Goal: Task Accomplishment & Management: Manage account settings

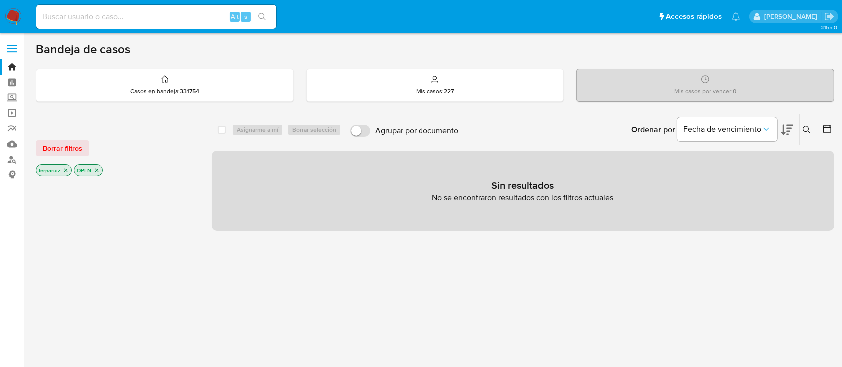
click at [15, 16] on img at bounding box center [13, 16] width 17 height 17
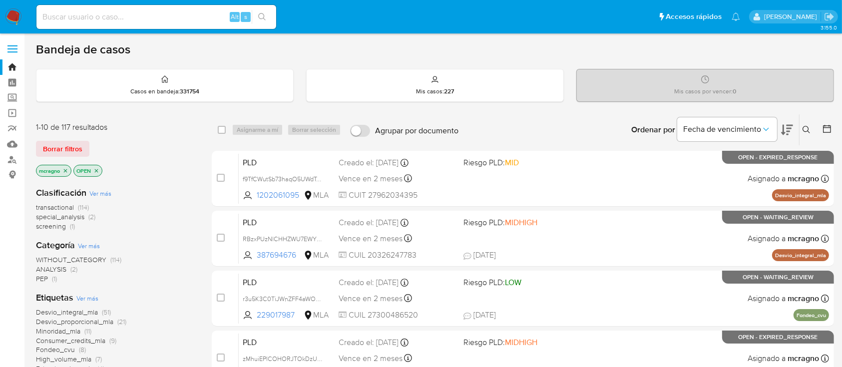
click at [96, 172] on icon "close-filter" at bounding box center [96, 171] width 6 height 6
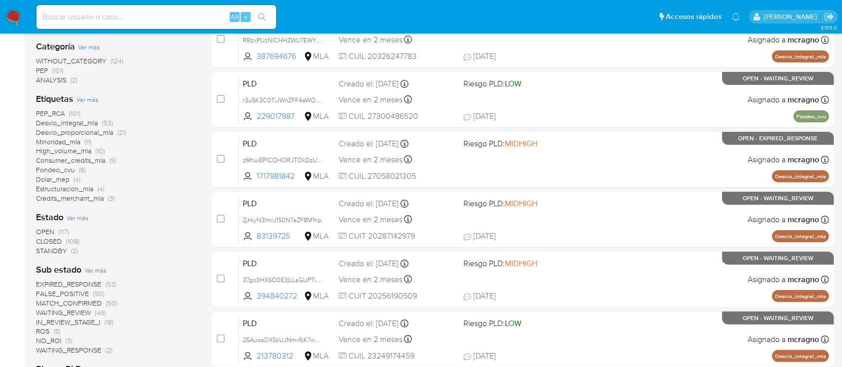
scroll to position [266, 0]
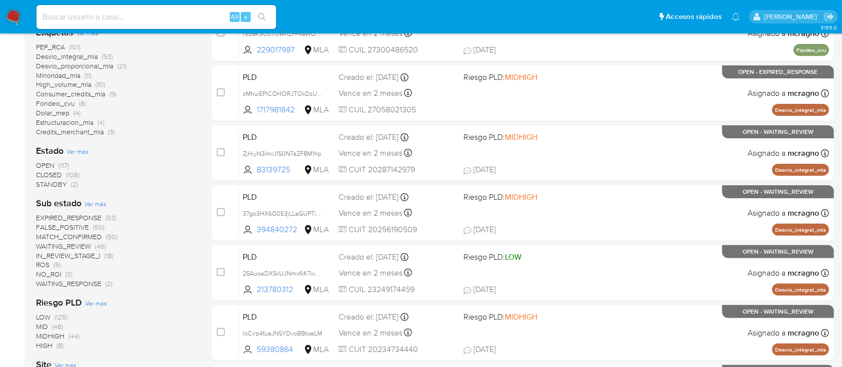
click at [76, 247] on span "WAITING_REVIEW" at bounding box center [63, 246] width 55 height 10
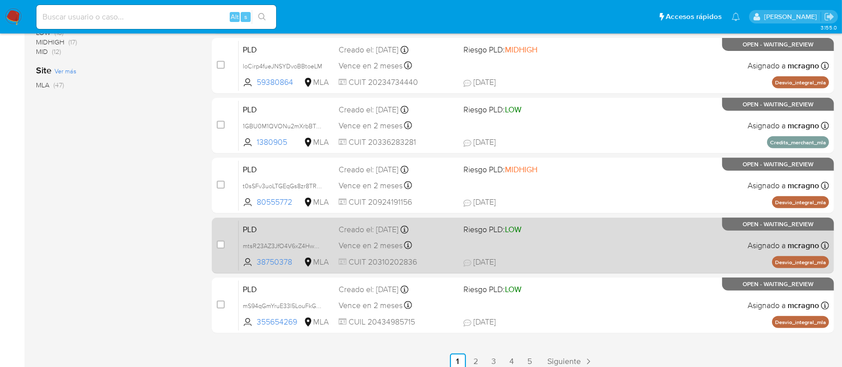
scroll to position [421, 0]
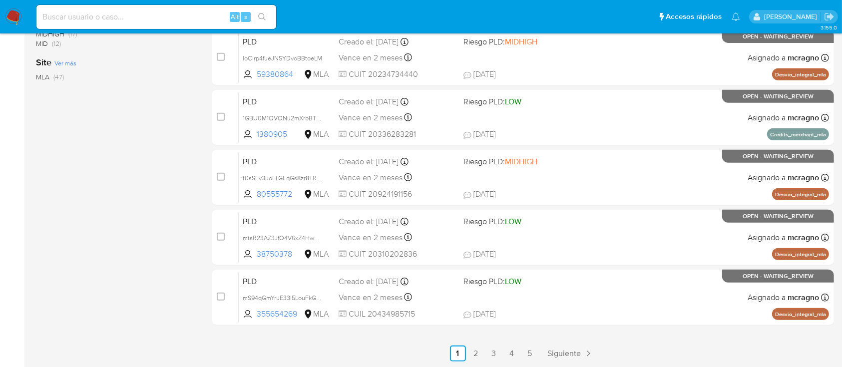
drag, startPoint x: 511, startPoint y: 354, endPoint x: 517, endPoint y: 353, distance: 5.5
click at [511, 354] on link "4" at bounding box center [512, 353] width 16 height 16
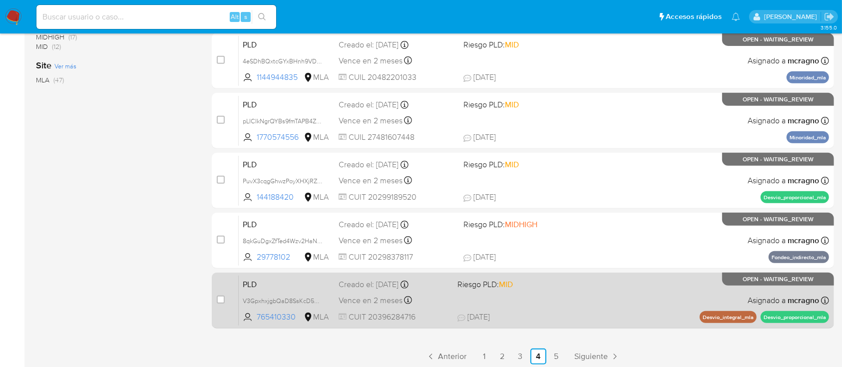
scroll to position [421, 0]
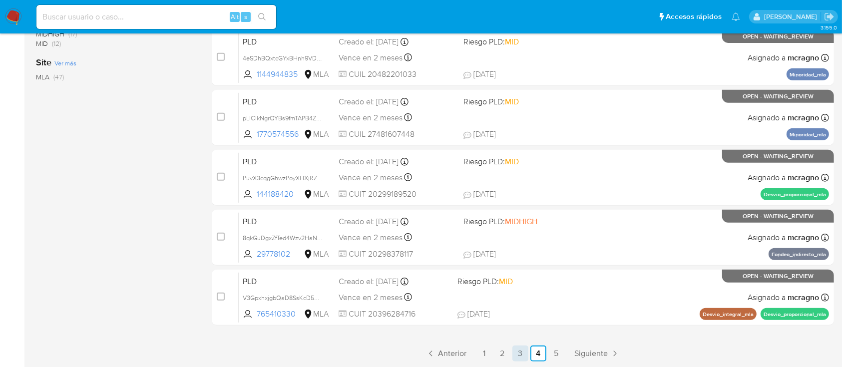
click at [518, 351] on link "3" at bounding box center [520, 353] width 16 height 16
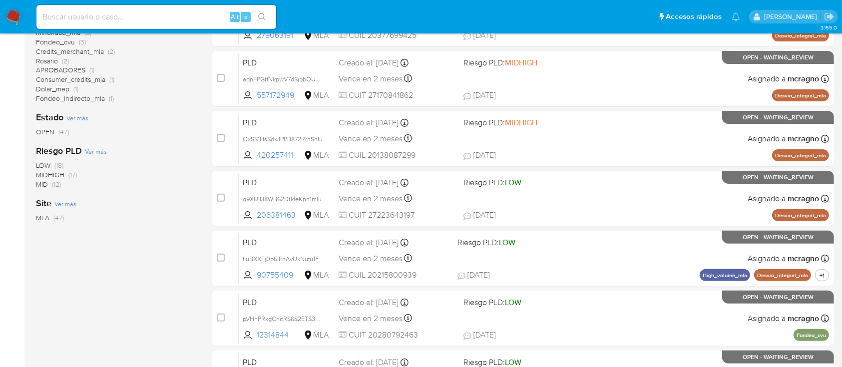
scroll to position [421, 0]
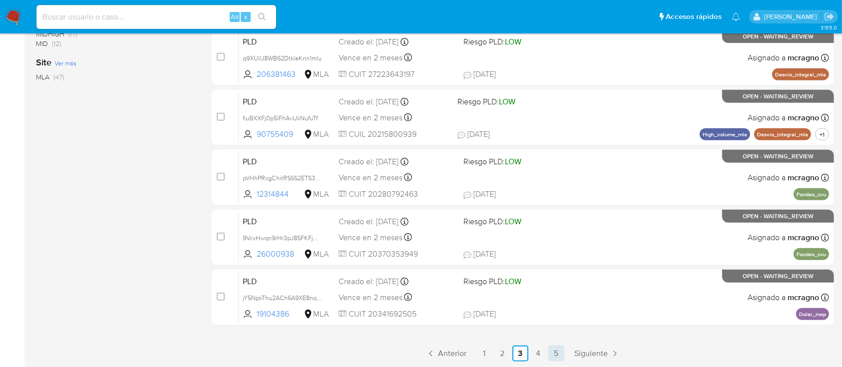
click at [560, 353] on link "5" at bounding box center [556, 353] width 16 height 16
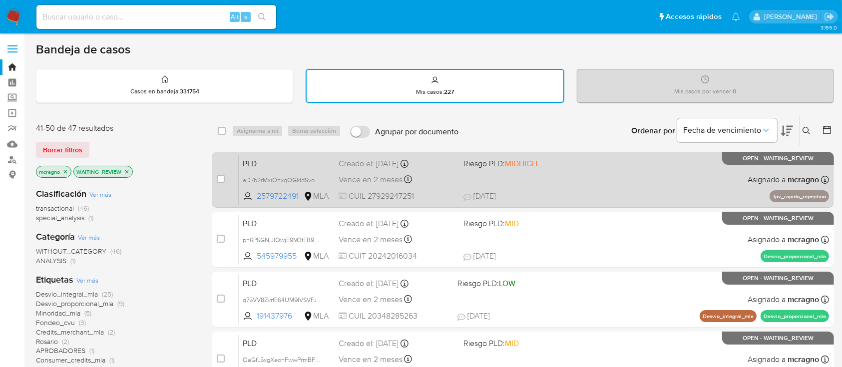
click at [580, 193] on span "19/08/2025 19/08/2025 11:13" at bounding box center [583, 196] width 241 height 11
click at [224, 178] on input "checkbox" at bounding box center [221, 179] width 8 height 8
checkbox input "true"
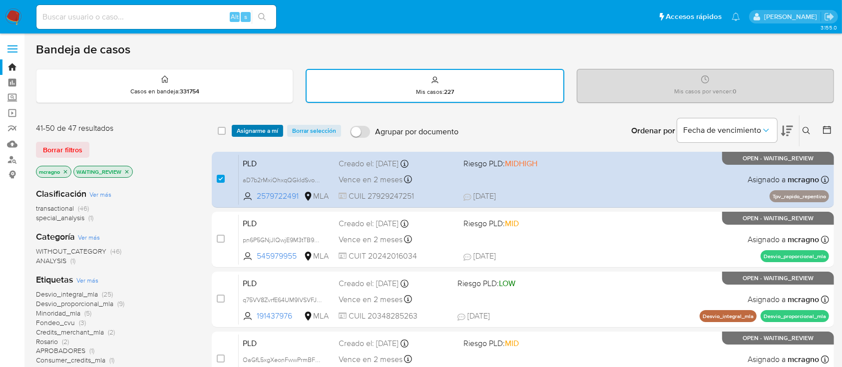
click at [251, 129] on span "Asignarme a mí" at bounding box center [257, 131] width 41 height 10
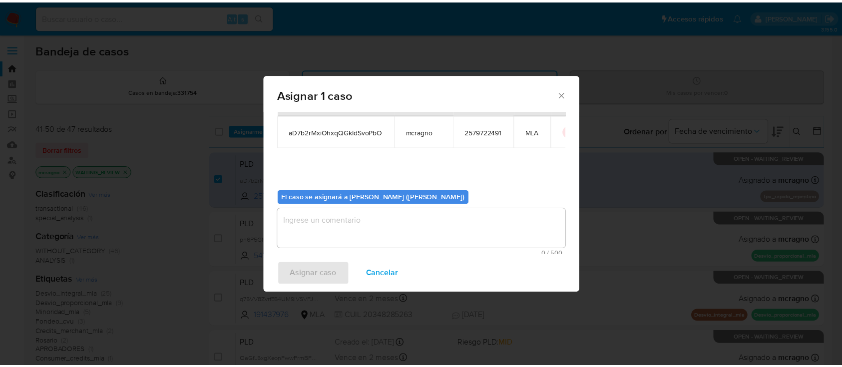
scroll to position [51, 0]
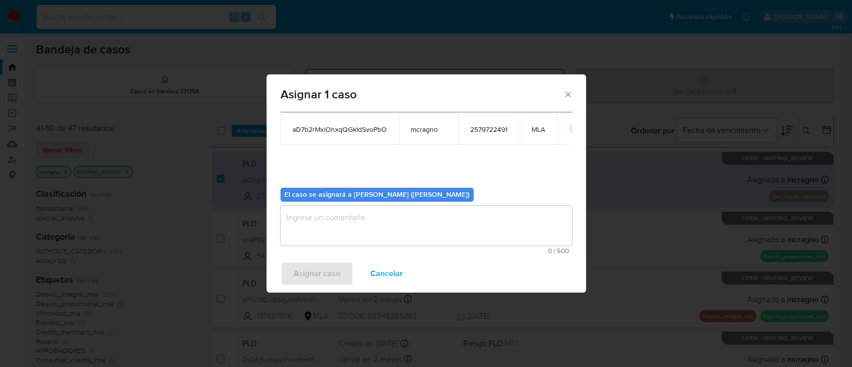
click at [356, 213] on textarea "assign-modal" at bounding box center [427, 226] width 292 height 40
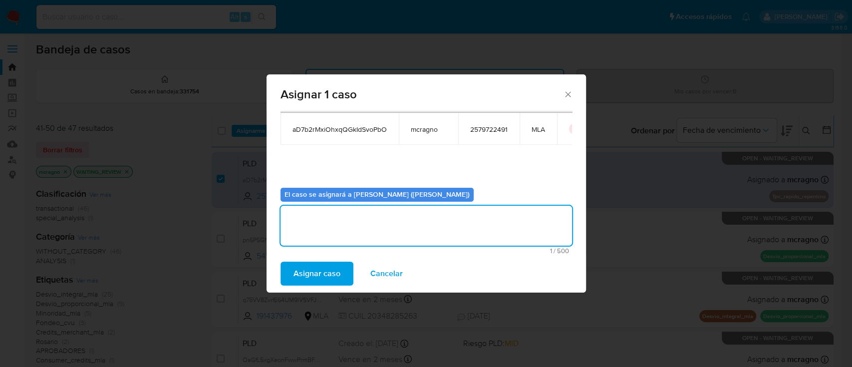
click at [312, 266] on span "Asignar caso" at bounding box center [317, 274] width 47 height 22
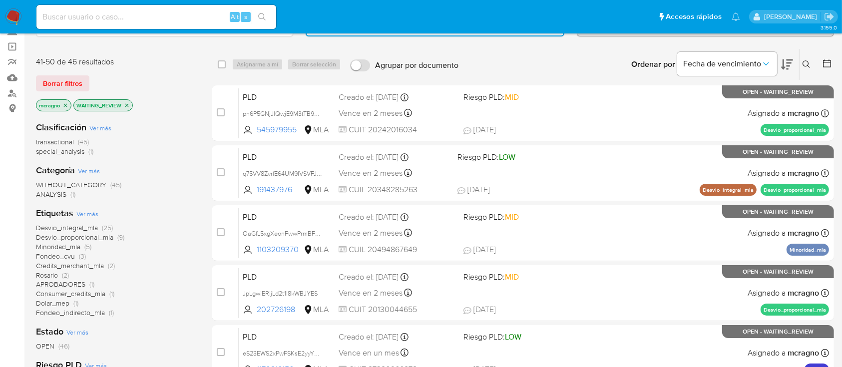
scroll to position [0, 0]
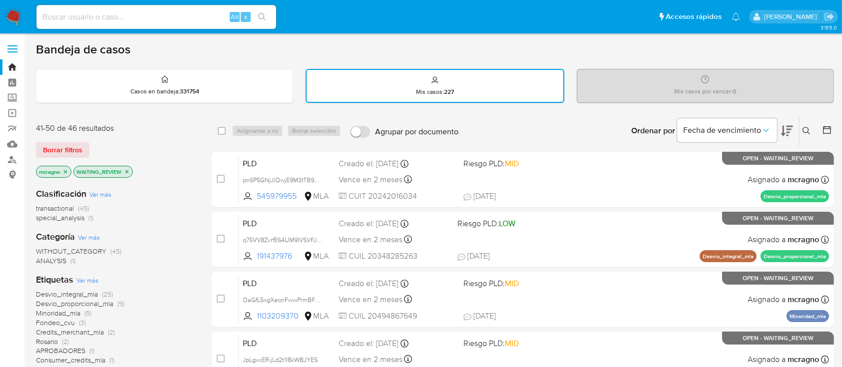
click at [128, 169] on icon "close-filter" at bounding box center [127, 172] width 6 height 6
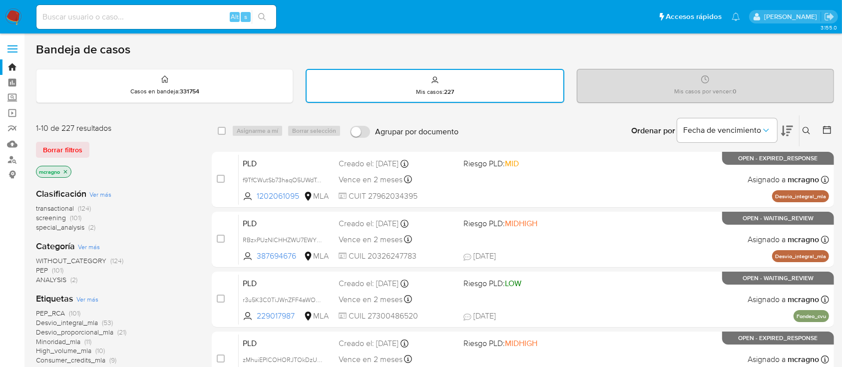
drag, startPoint x: 67, startPoint y: 170, endPoint x: 299, endPoint y: 145, distance: 232.9
click at [67, 170] on icon "close-filter" at bounding box center [65, 172] width 6 height 6
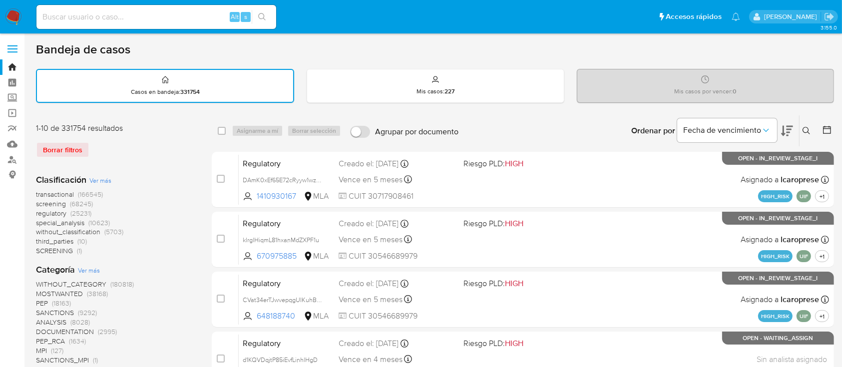
click at [809, 130] on icon at bounding box center [806, 131] width 8 height 8
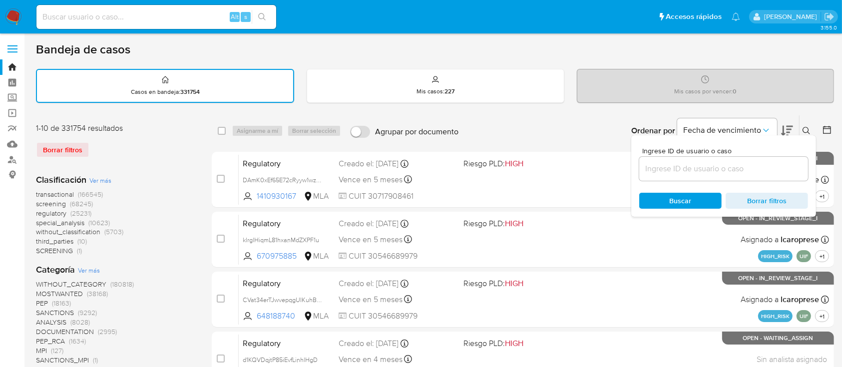
drag, startPoint x: 762, startPoint y: 168, endPoint x: 770, endPoint y: 162, distance: 9.7
click at [762, 168] on input at bounding box center [723, 168] width 169 height 13
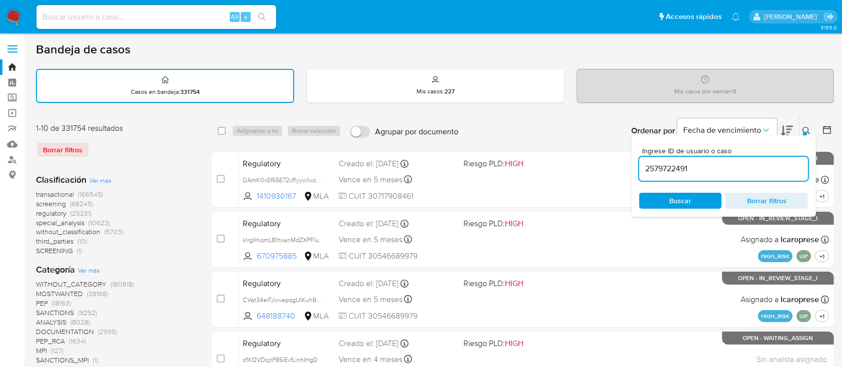
type input "2579722491"
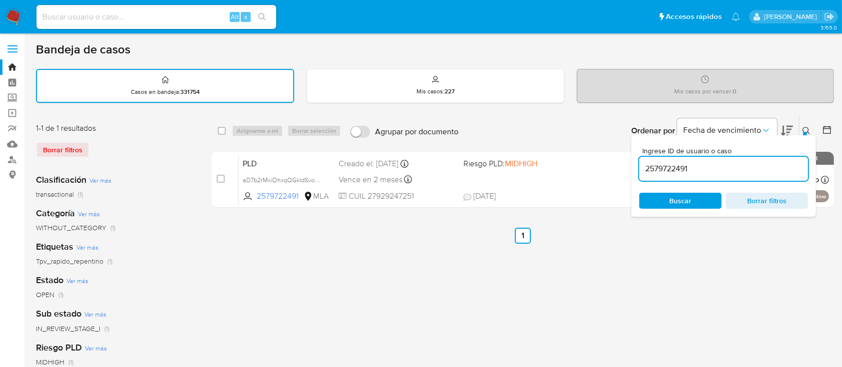
drag, startPoint x: 801, startPoint y: 128, endPoint x: 700, endPoint y: 150, distance: 103.7
click at [801, 128] on button at bounding box center [807, 131] width 16 height 12
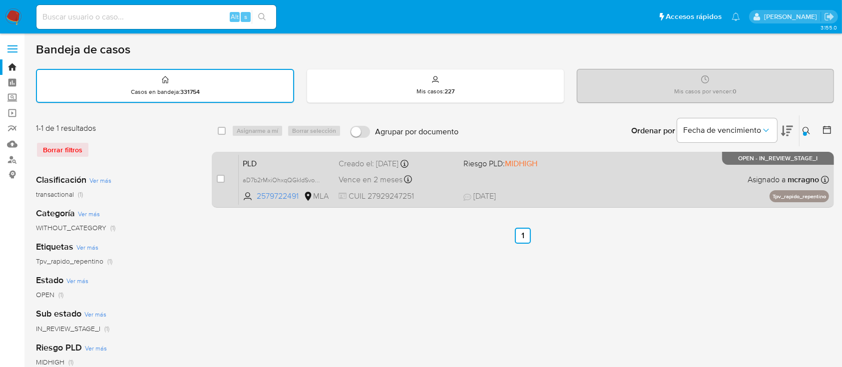
click at [515, 183] on div "PLD aD7b2rMxiOhxqQGkIdSvoPbO 2579722491 MLA Riesgo PLD: MIDHIGH Creado el: 12/0…" at bounding box center [534, 179] width 590 height 50
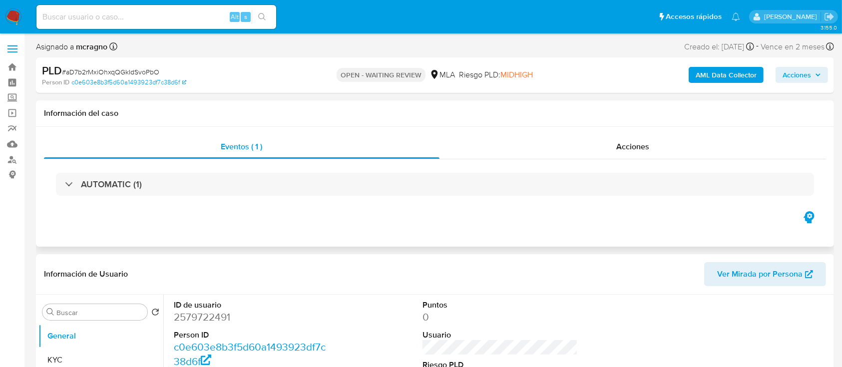
select select "10"
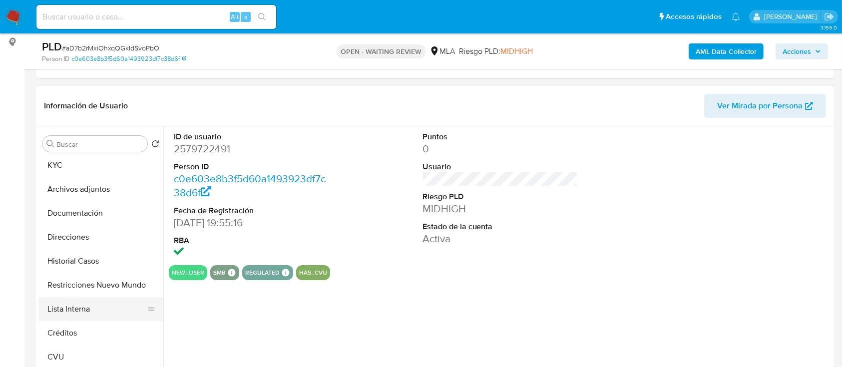
scroll to position [66, 0]
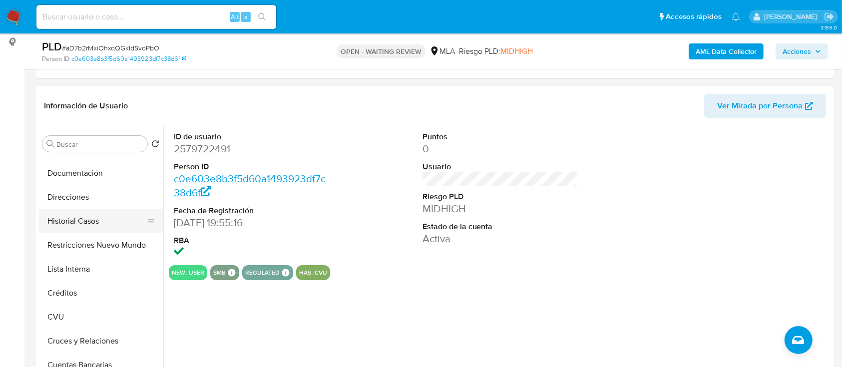
click at [101, 218] on button "Historial Casos" at bounding box center [96, 221] width 117 height 24
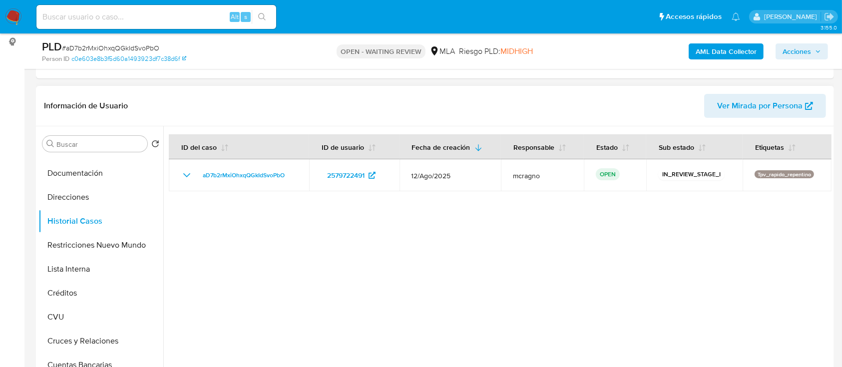
drag, startPoint x: 108, startPoint y: 252, endPoint x: 182, endPoint y: 257, distance: 74.6
click at [108, 252] on button "Restricciones Nuevo Mundo" at bounding box center [100, 245] width 125 height 24
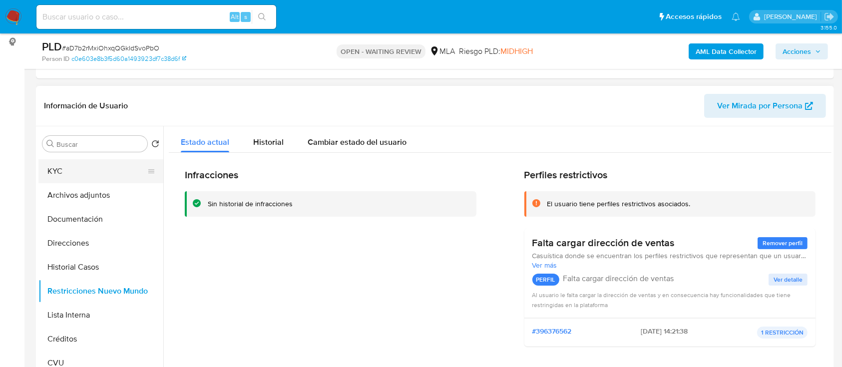
scroll to position [0, 0]
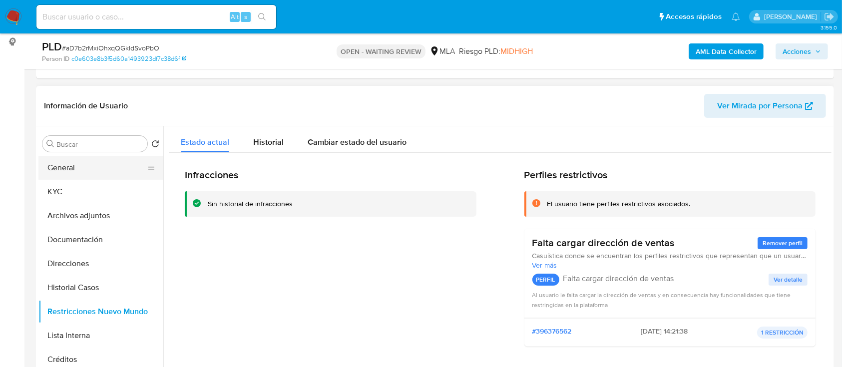
click at [88, 172] on button "General" at bounding box center [96, 168] width 117 height 24
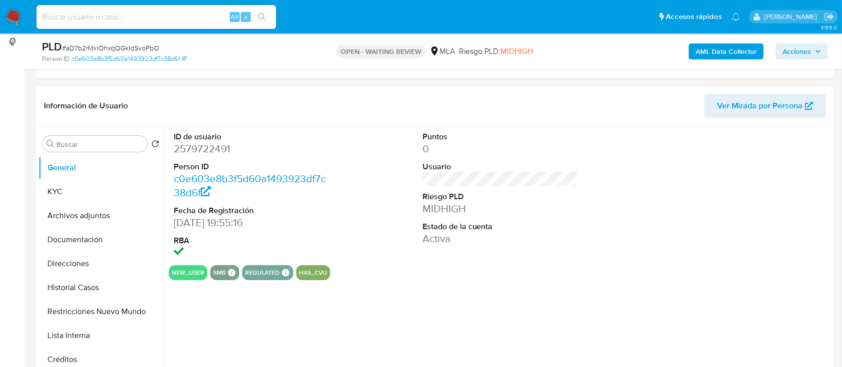
drag, startPoint x: 200, startPoint y: 170, endPoint x: 209, endPoint y: 155, distance: 17.5
click at [200, 170] on dt "Person ID" at bounding box center [252, 166] width 156 height 11
click at [208, 154] on dd "2579722491" at bounding box center [252, 149] width 156 height 14
copy dd "2579722491"
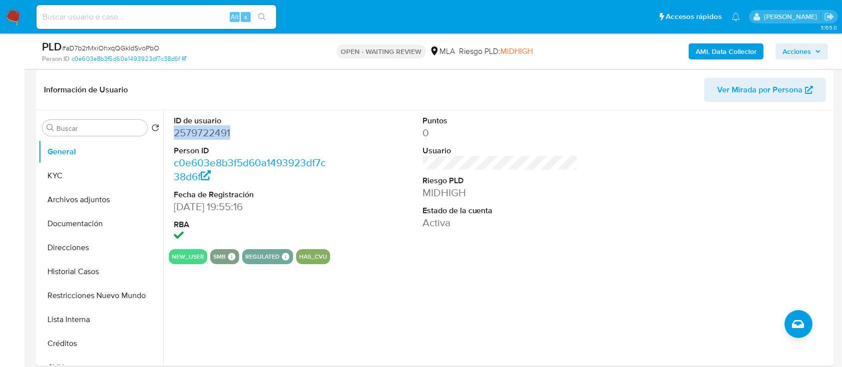
scroll to position [332, 0]
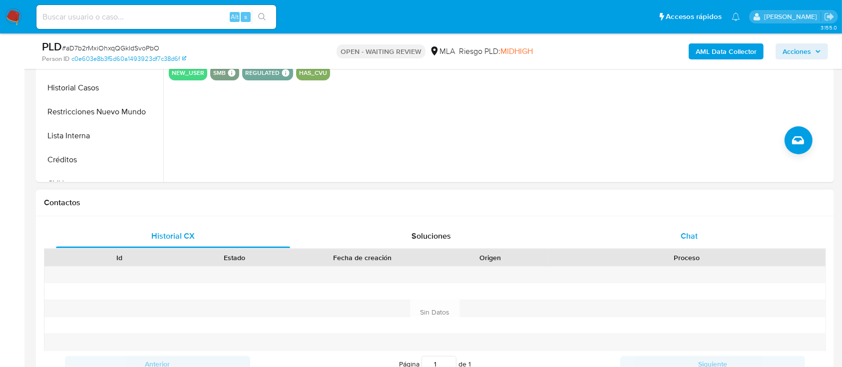
click at [721, 243] on div "Chat" at bounding box center [689, 236] width 234 height 24
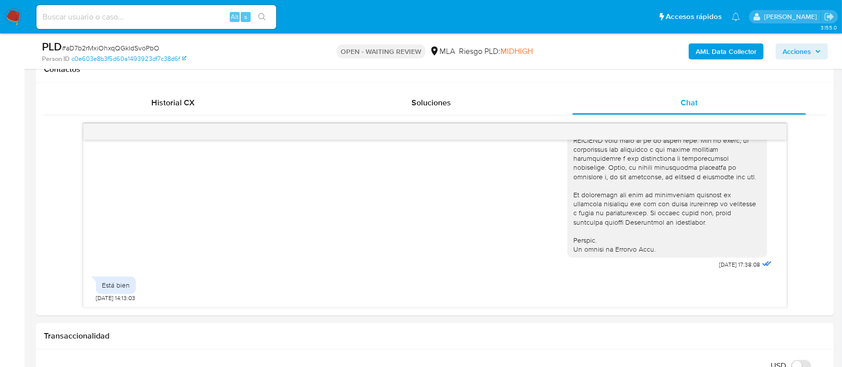
scroll to position [304, 0]
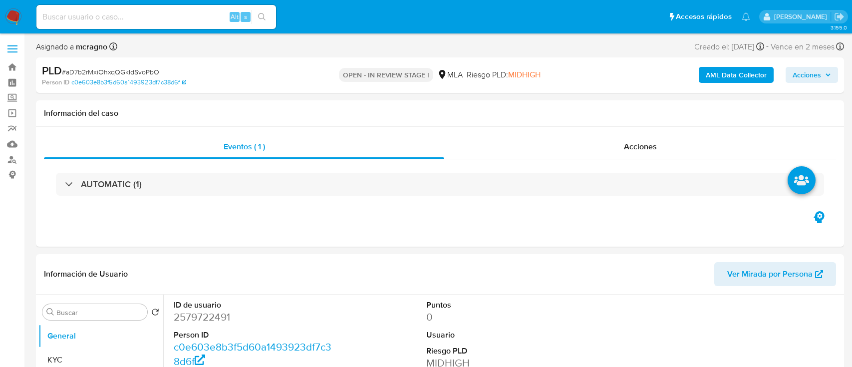
select select "10"
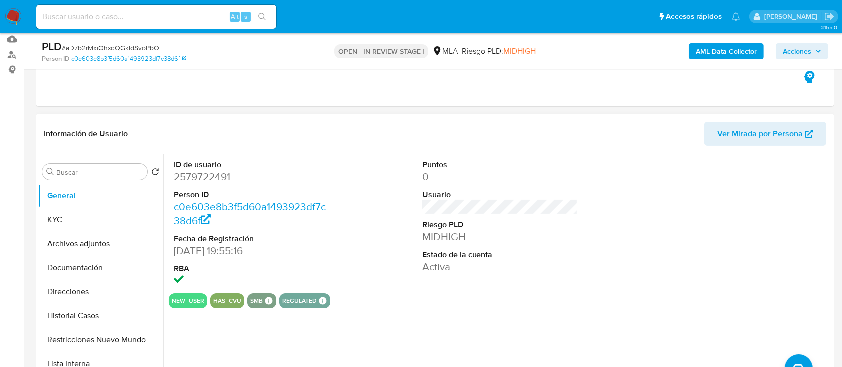
scroll to position [133, 0]
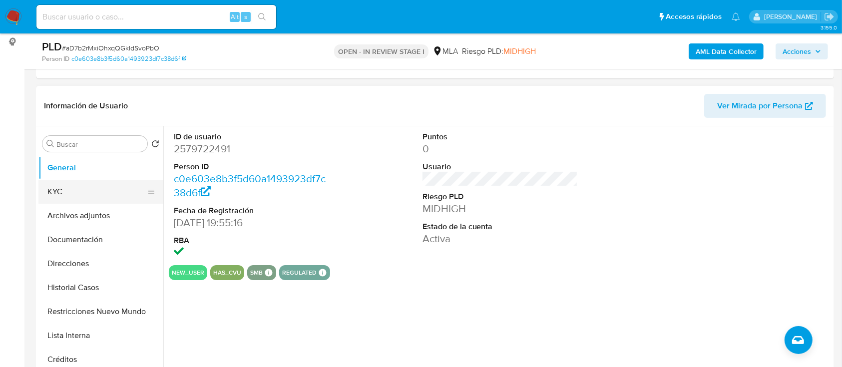
click at [96, 188] on button "KYC" at bounding box center [96, 192] width 117 height 24
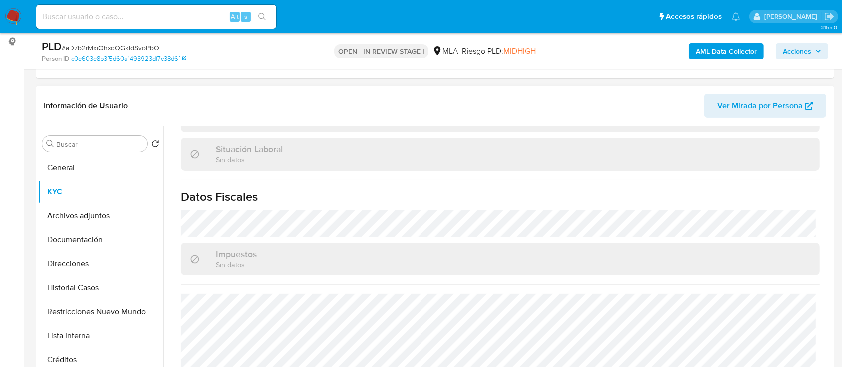
scroll to position [528, 0]
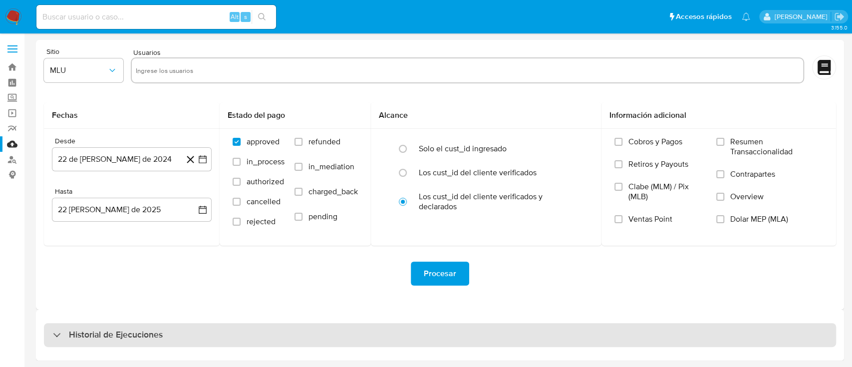
click at [106, 327] on div "Historial de Ejecuciones" at bounding box center [440, 335] width 792 height 24
select select "10"
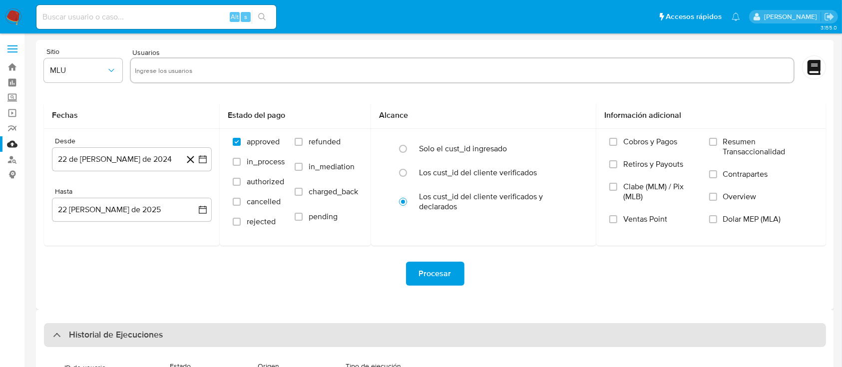
scroll to position [133, 0]
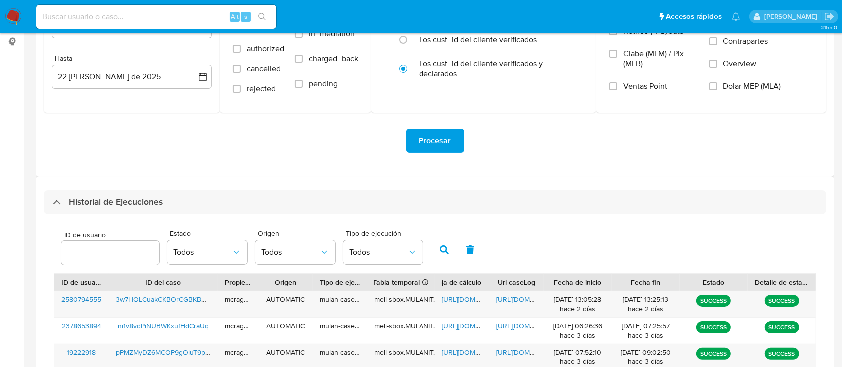
click at [98, 246] on input "number" at bounding box center [110, 252] width 98 height 13
type input "2579722491"
click at [444, 251] on icon "button" at bounding box center [444, 249] width 9 height 9
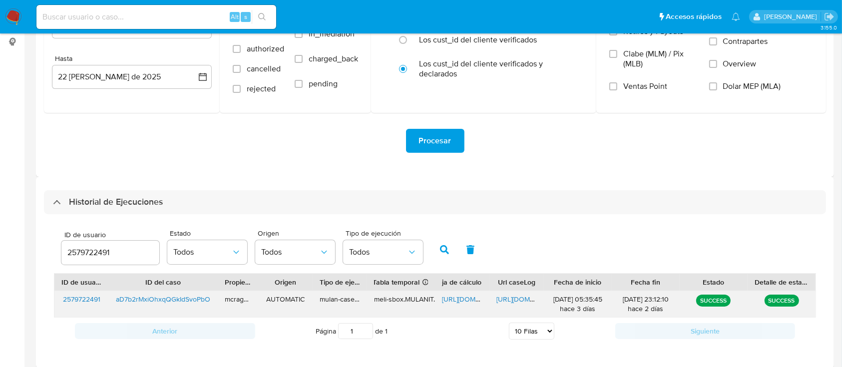
click at [462, 299] on span "[URL][DOMAIN_NAME]" at bounding box center [476, 299] width 69 height 10
click at [507, 303] on span "[URL][DOMAIN_NAME]" at bounding box center [530, 299] width 69 height 10
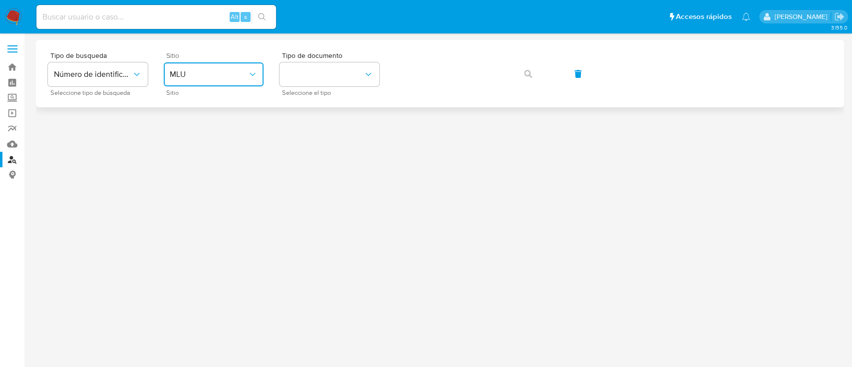
click at [236, 86] on button "MLU" at bounding box center [214, 74] width 100 height 24
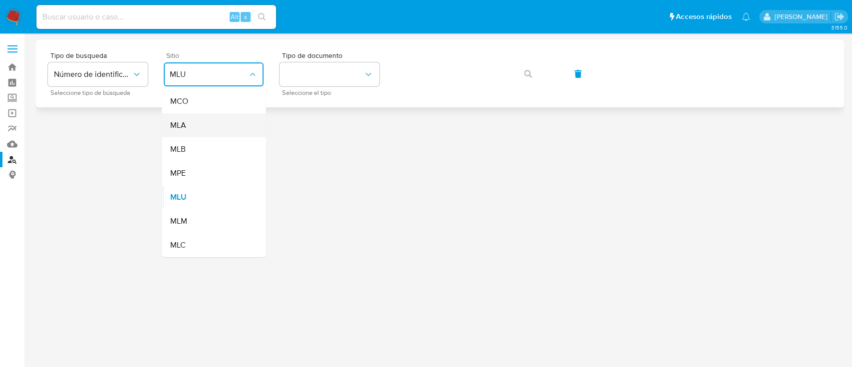
click at [210, 119] on div "MLA" at bounding box center [211, 125] width 82 height 24
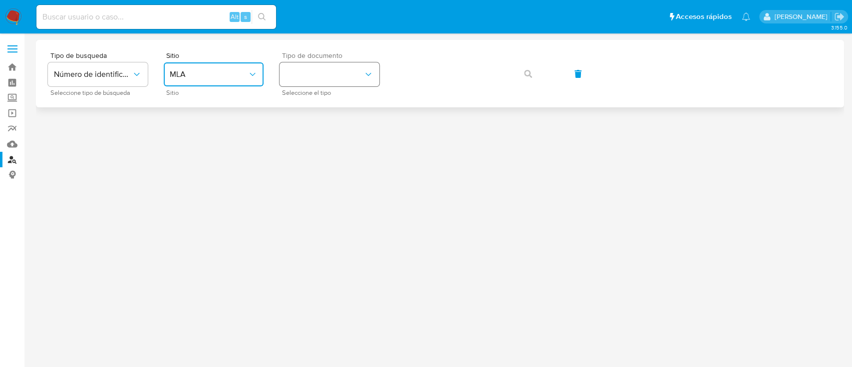
click at [314, 71] on button "identificationType" at bounding box center [330, 74] width 100 height 24
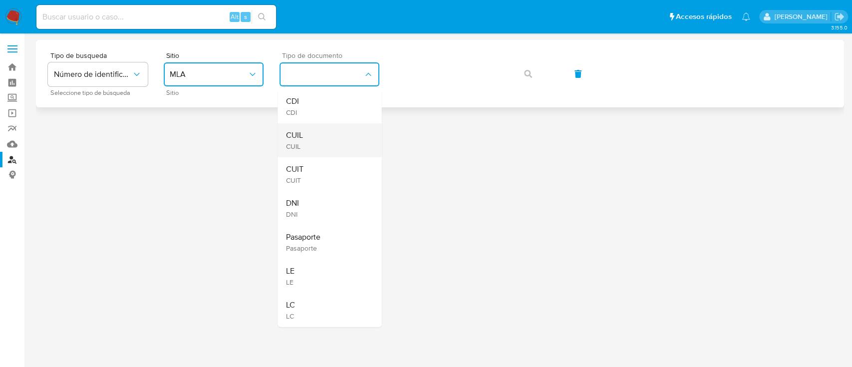
click at [316, 135] on div "CUIL CUIL" at bounding box center [327, 140] width 82 height 34
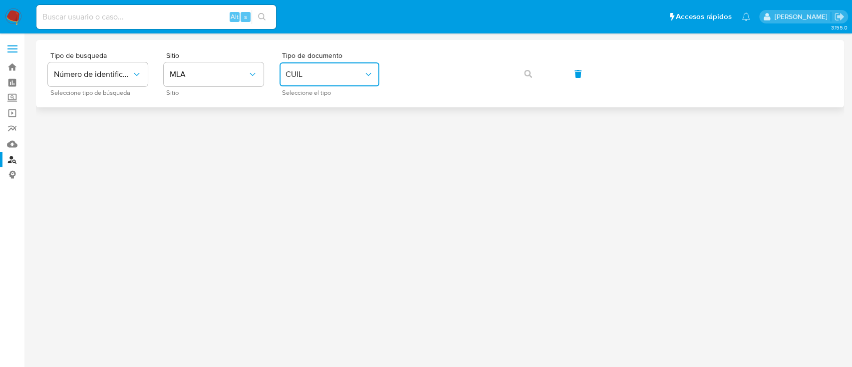
click at [527, 72] on icon "button" at bounding box center [528, 74] width 8 height 8
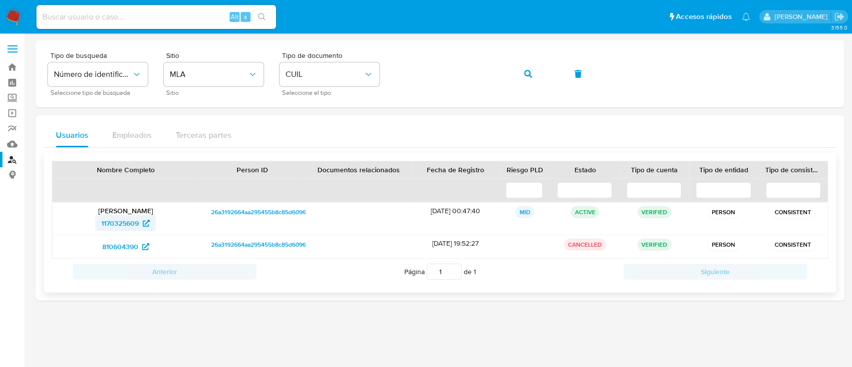
click at [143, 216] on span "1170325609" at bounding box center [125, 223] width 48 height 16
click at [521, 67] on button "button" at bounding box center [528, 74] width 34 height 24
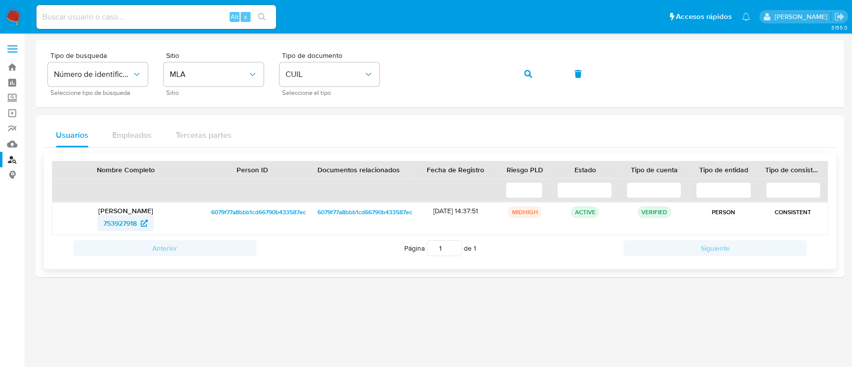
click at [118, 225] on span "753927918" at bounding box center [119, 223] width 33 height 16
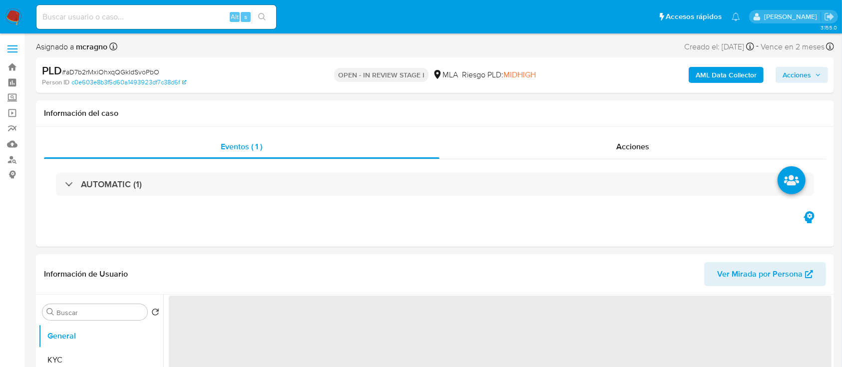
select select "10"
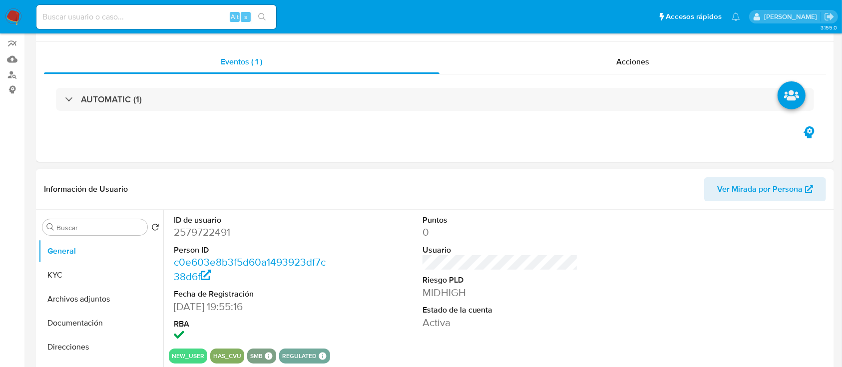
scroll to position [133, 0]
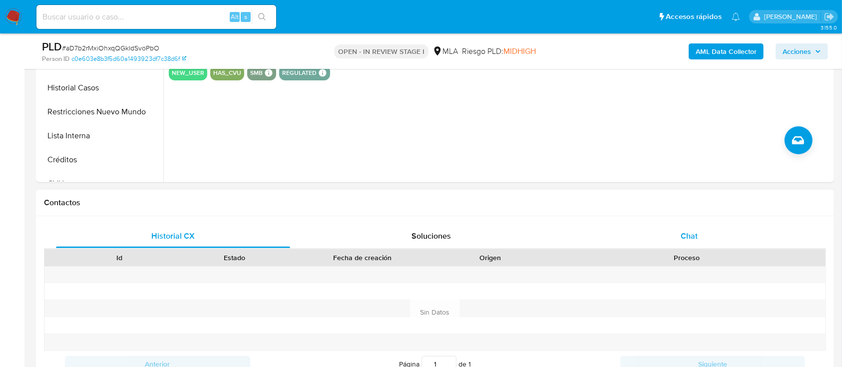
click at [711, 227] on div "Chat" at bounding box center [689, 236] width 234 height 24
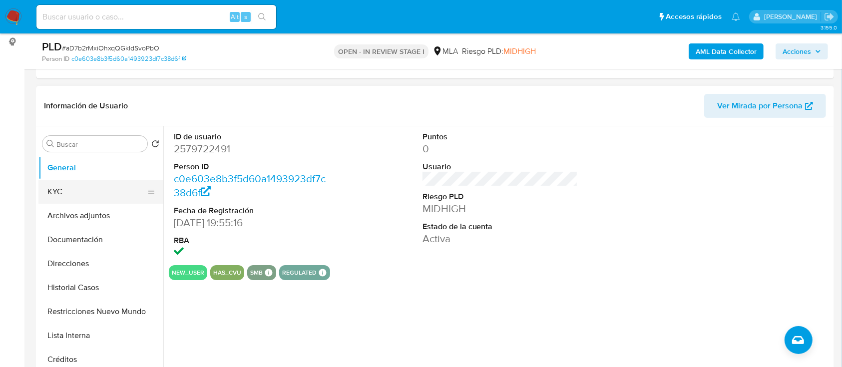
click at [97, 198] on button "KYC" at bounding box center [96, 192] width 117 height 24
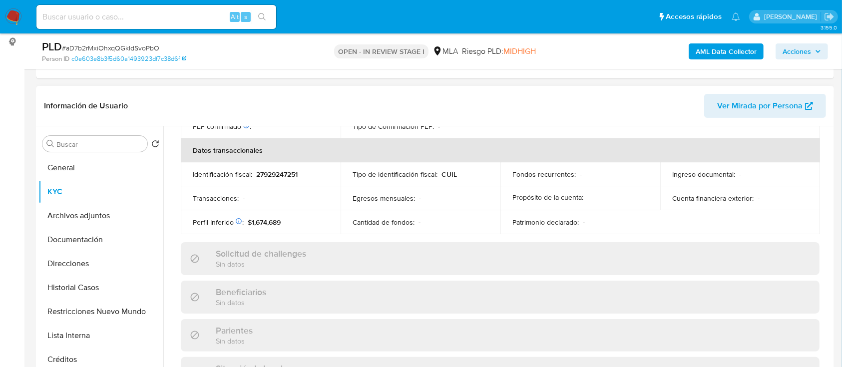
scroll to position [526, 0]
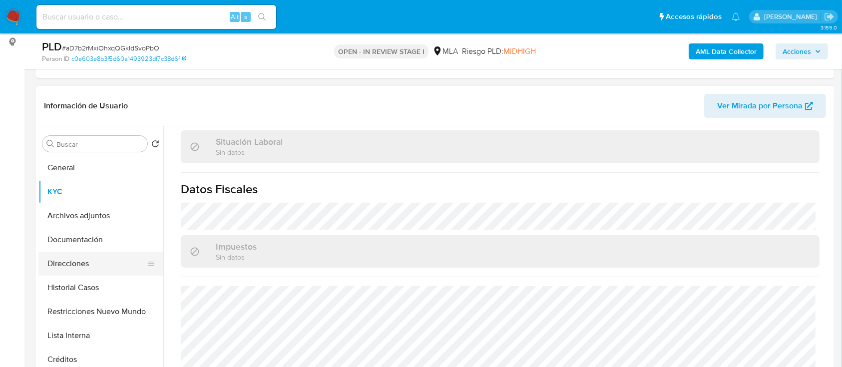
click at [84, 257] on button "Direcciones" at bounding box center [96, 264] width 117 height 24
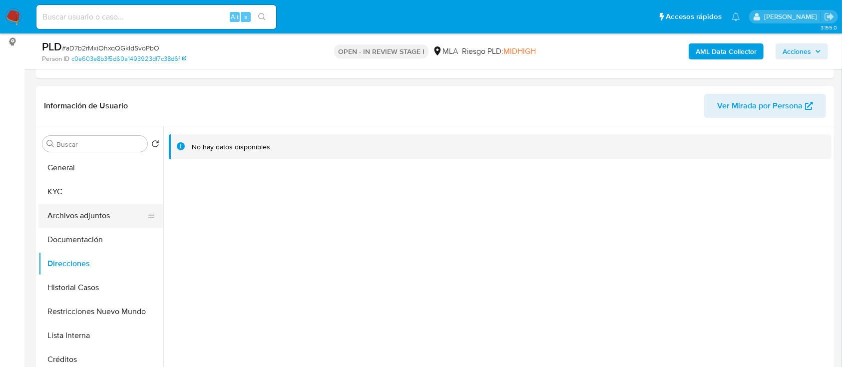
drag, startPoint x: 94, startPoint y: 190, endPoint x: 149, endPoint y: 215, distance: 60.5
click at [94, 191] on button "KYC" at bounding box center [100, 192] width 125 height 24
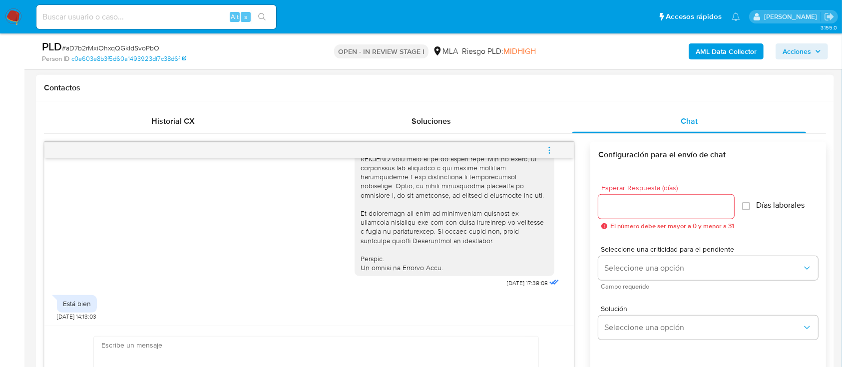
scroll to position [532, 0]
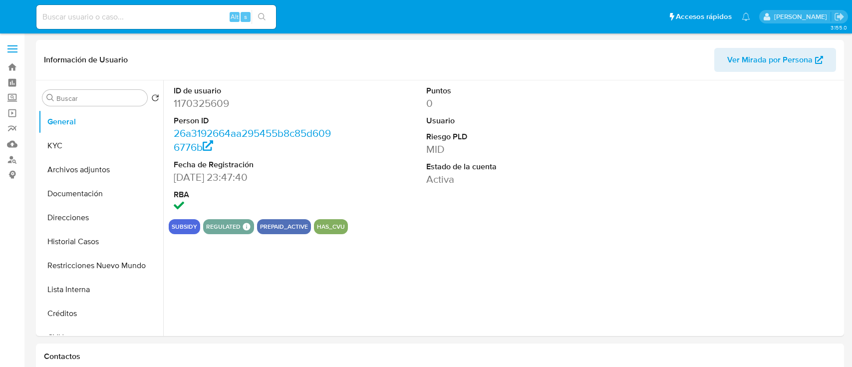
select select "10"
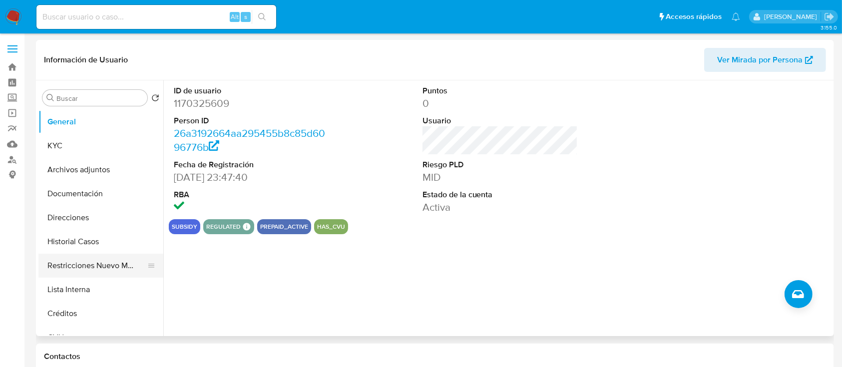
click at [76, 267] on button "Restricciones Nuevo Mundo" at bounding box center [96, 266] width 117 height 24
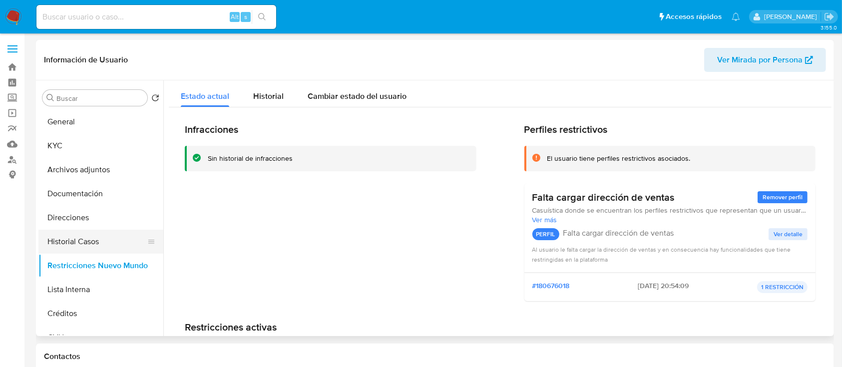
click at [96, 234] on button "Historial Casos" at bounding box center [96, 242] width 117 height 24
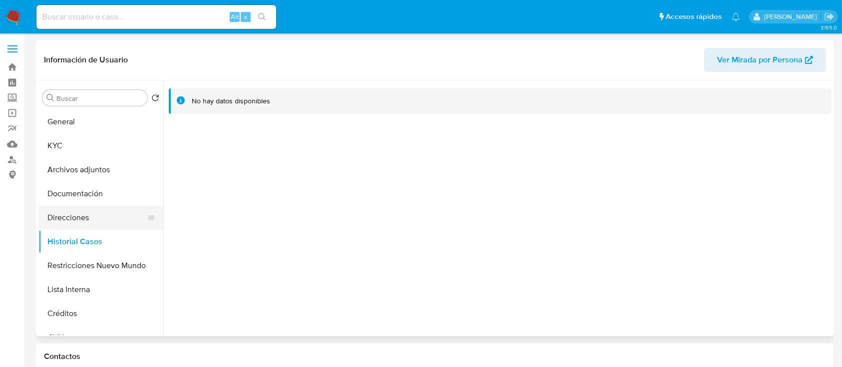
click at [99, 214] on button "Direcciones" at bounding box center [96, 218] width 117 height 24
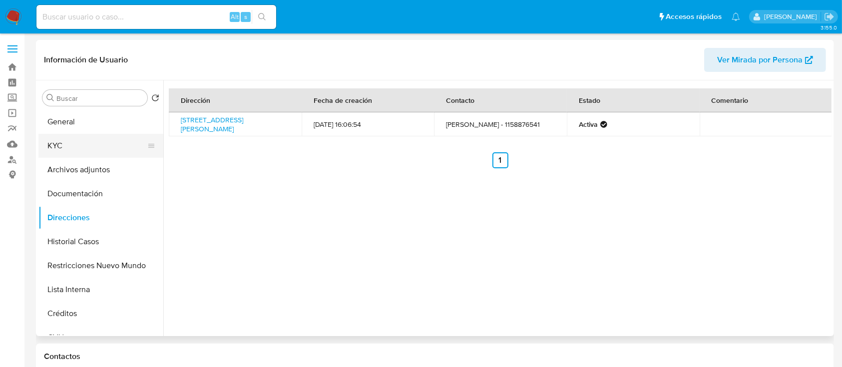
click at [103, 149] on button "KYC" at bounding box center [96, 146] width 117 height 24
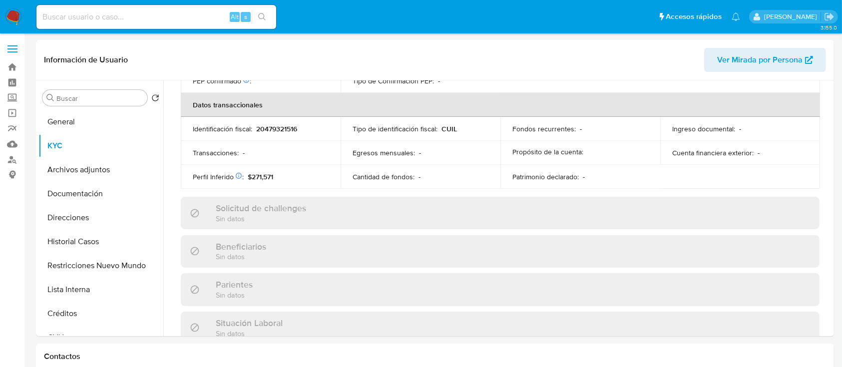
scroll to position [526, 0]
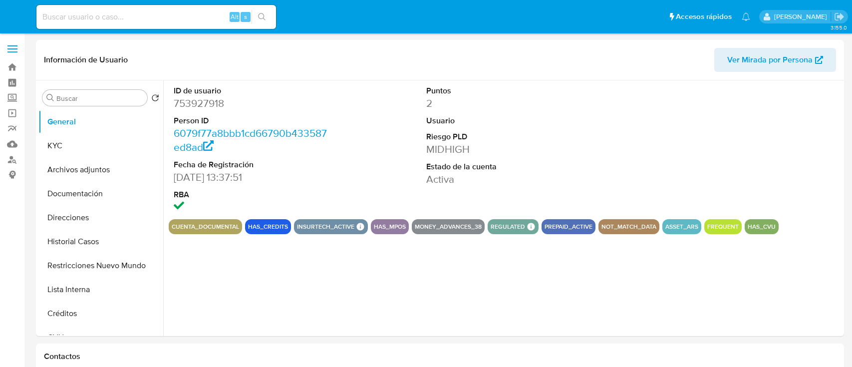
select select "10"
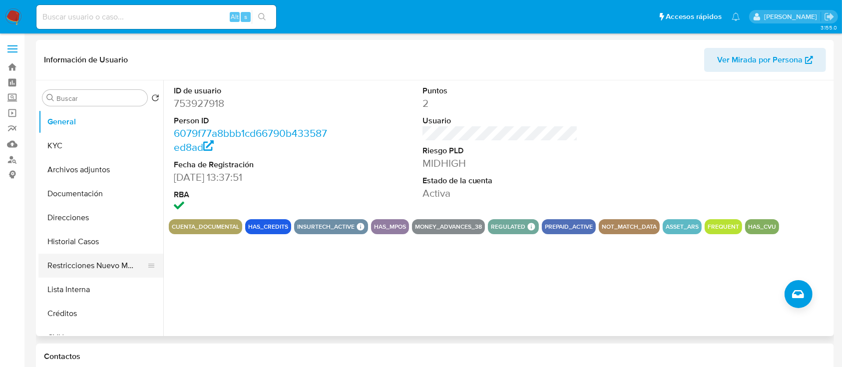
click at [94, 269] on button "Restricciones Nuevo Mundo" at bounding box center [96, 266] width 117 height 24
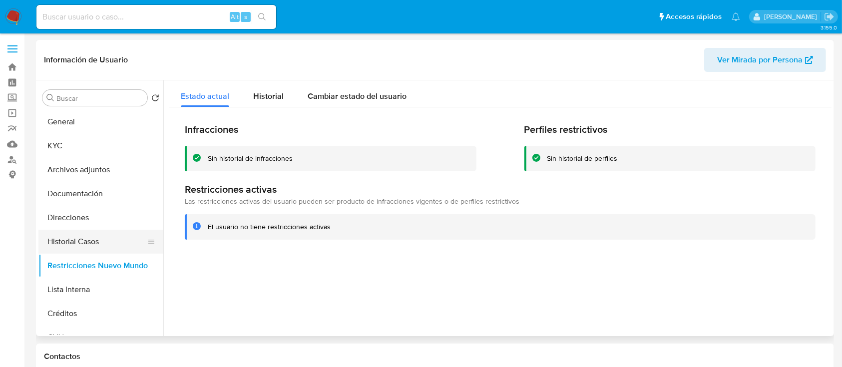
click at [100, 247] on button "Historial Casos" at bounding box center [96, 242] width 117 height 24
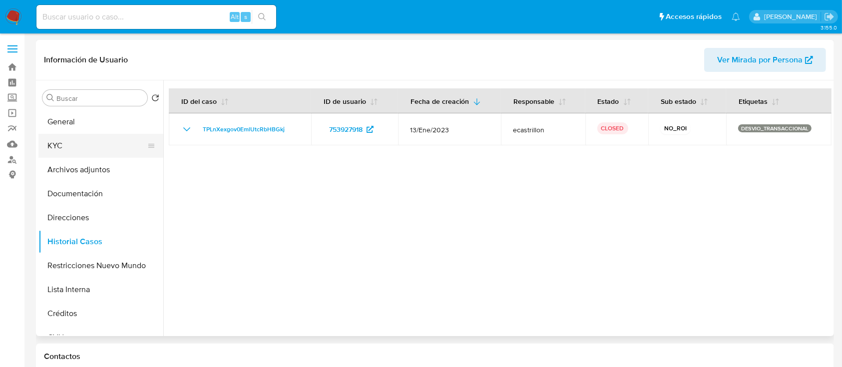
click at [85, 144] on button "KYC" at bounding box center [96, 146] width 117 height 24
